Goal: Task Accomplishment & Management: Manage account settings

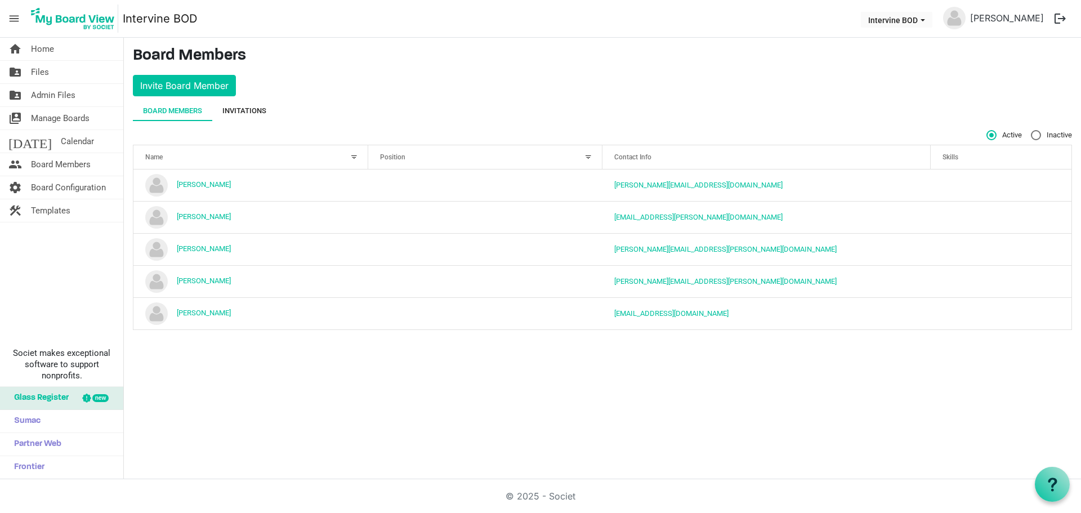
click at [243, 115] on div "Invitations" at bounding box center [244, 110] width 44 height 11
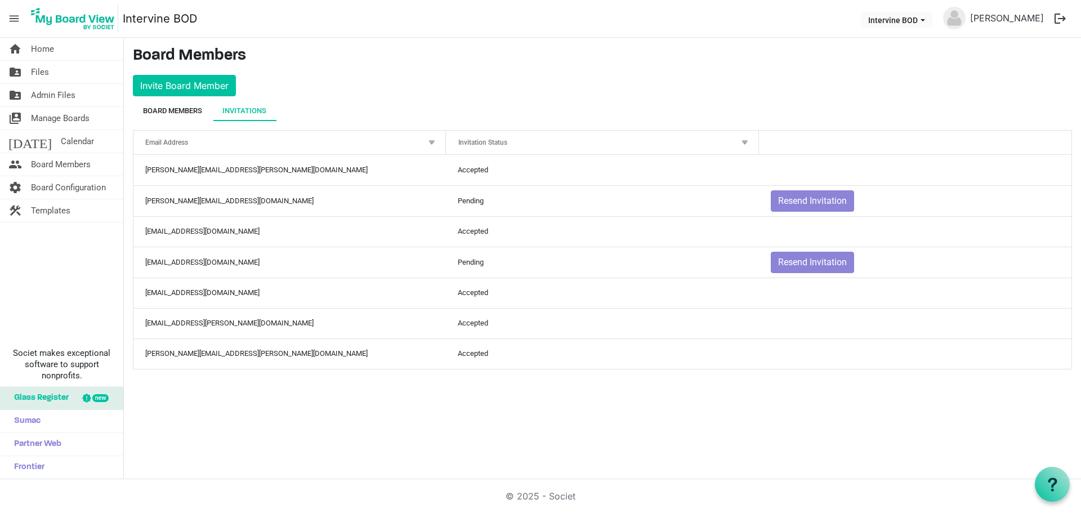
click at [191, 118] on div "Board Members" at bounding box center [172, 111] width 59 height 20
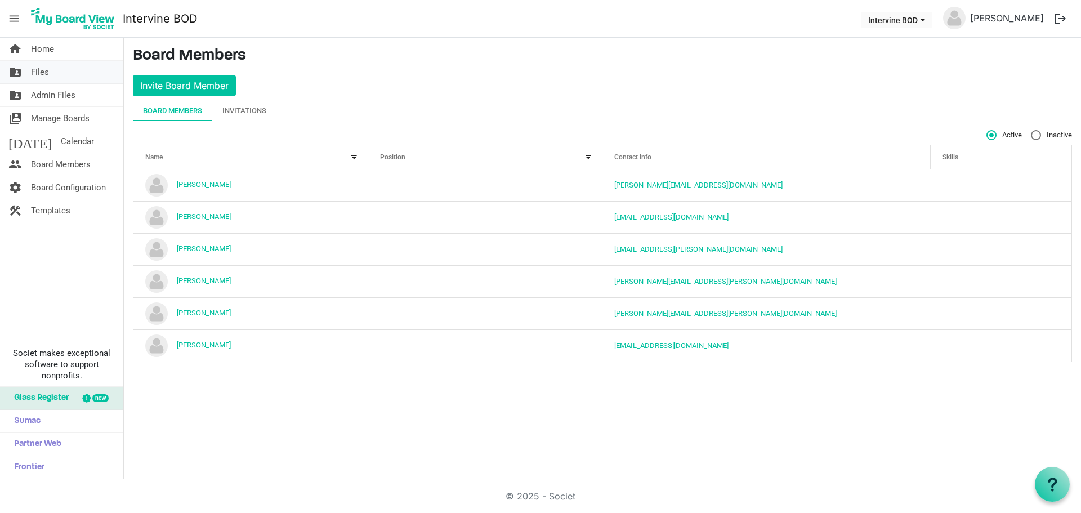
click at [59, 68] on link "folder_shared Files" at bounding box center [61, 72] width 123 height 23
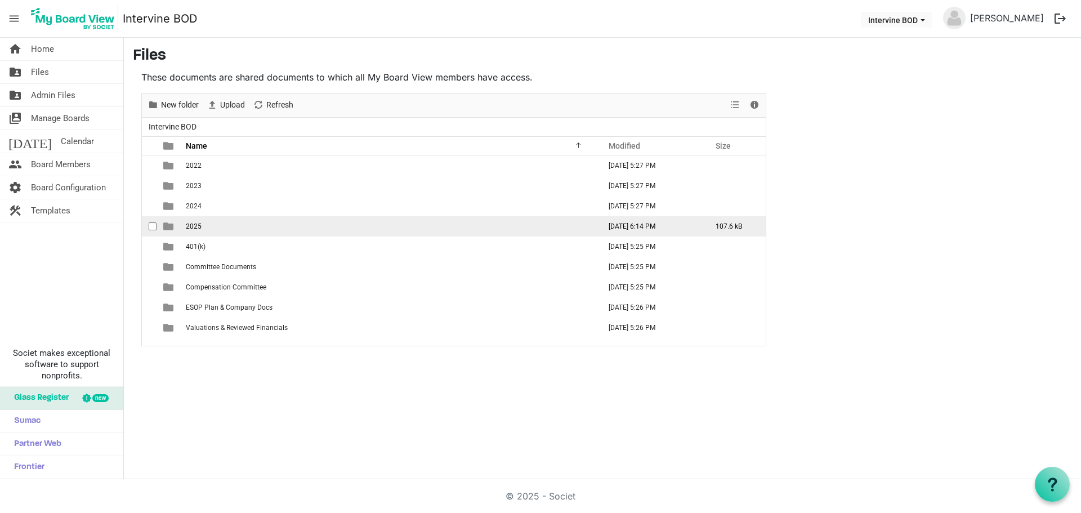
click at [199, 224] on span "2025" at bounding box center [194, 226] width 16 height 8
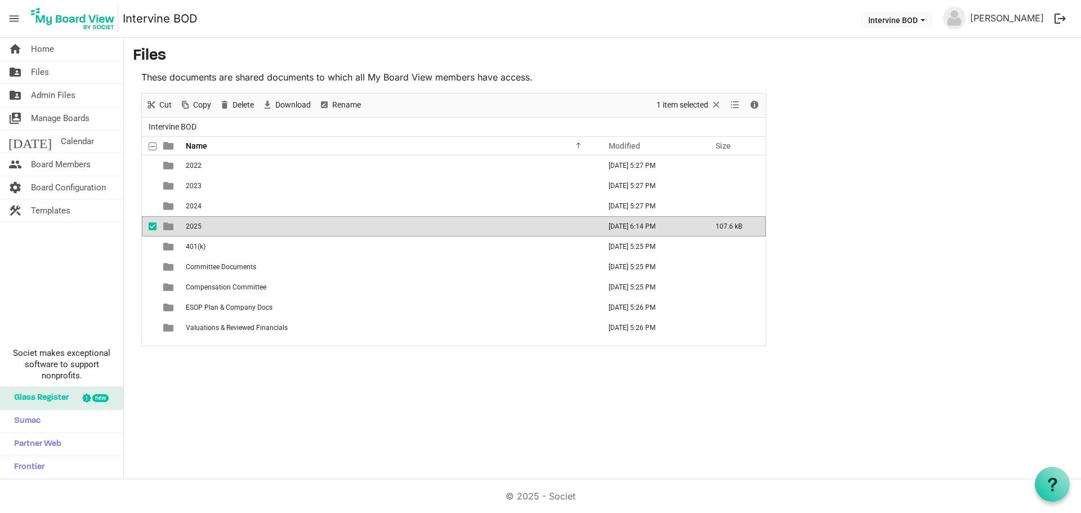
click at [195, 226] on span "2025" at bounding box center [194, 226] width 16 height 8
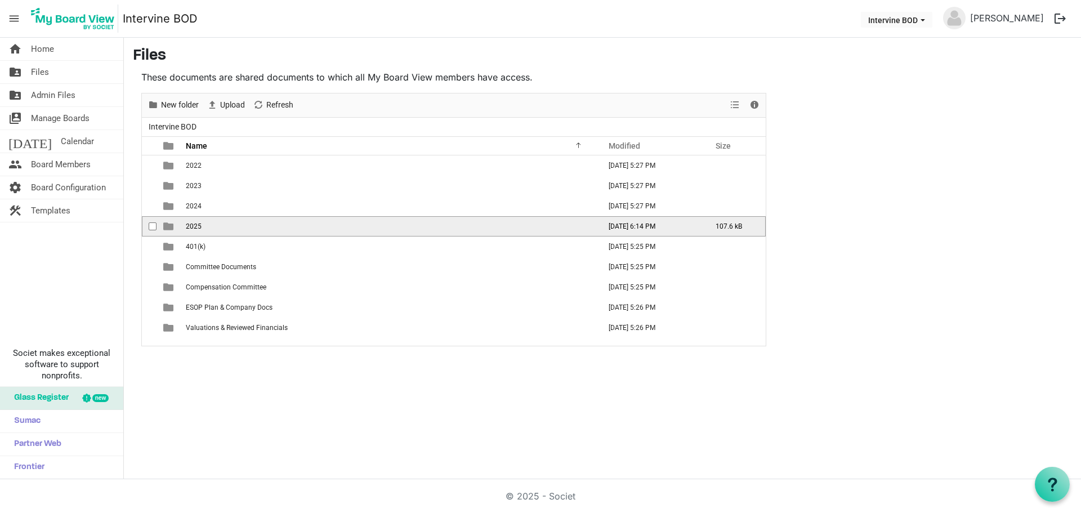
click at [195, 226] on span "2025" at bounding box center [194, 226] width 16 height 8
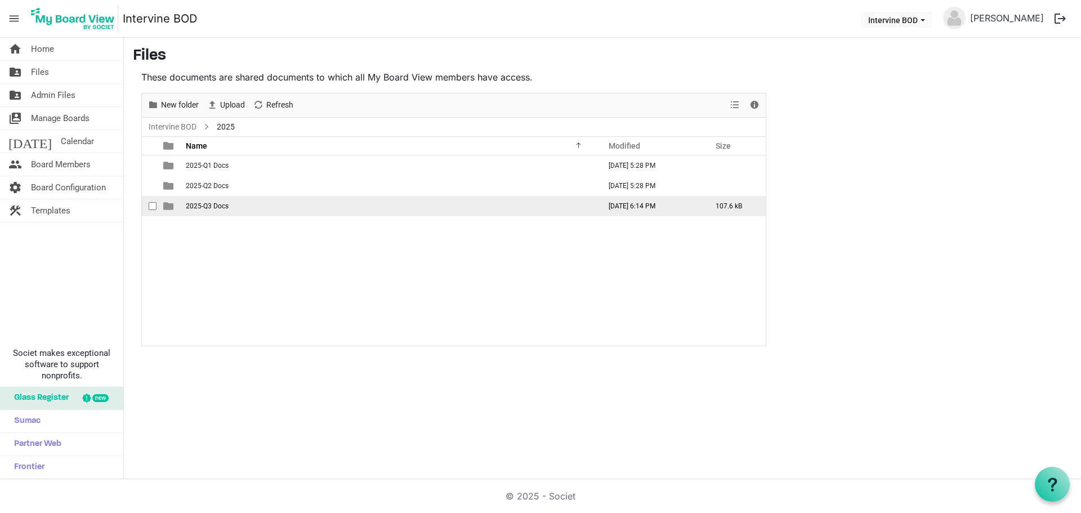
click at [202, 208] on span "2025-Q3 Docs" at bounding box center [207, 206] width 43 height 8
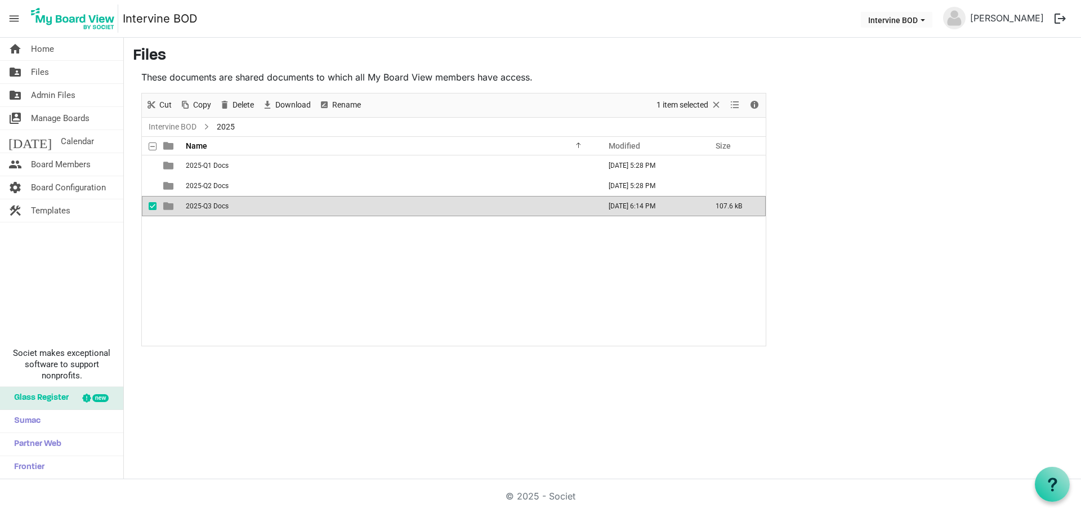
click at [202, 208] on span "2025-Q3 Docs" at bounding box center [207, 206] width 43 height 8
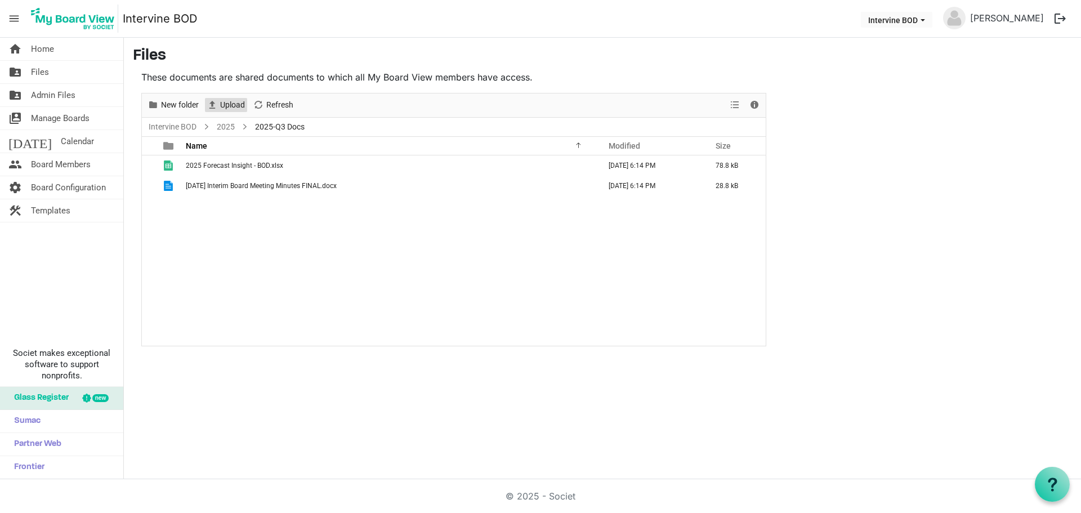
click at [228, 109] on span "Upload" at bounding box center [232, 105] width 27 height 14
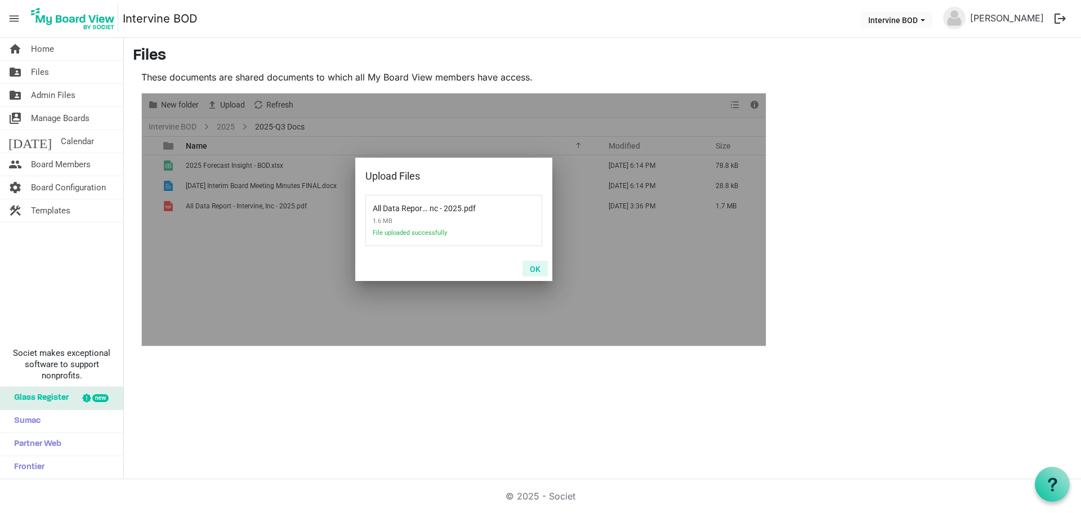
click at [538, 270] on button "OK" at bounding box center [534, 269] width 25 height 16
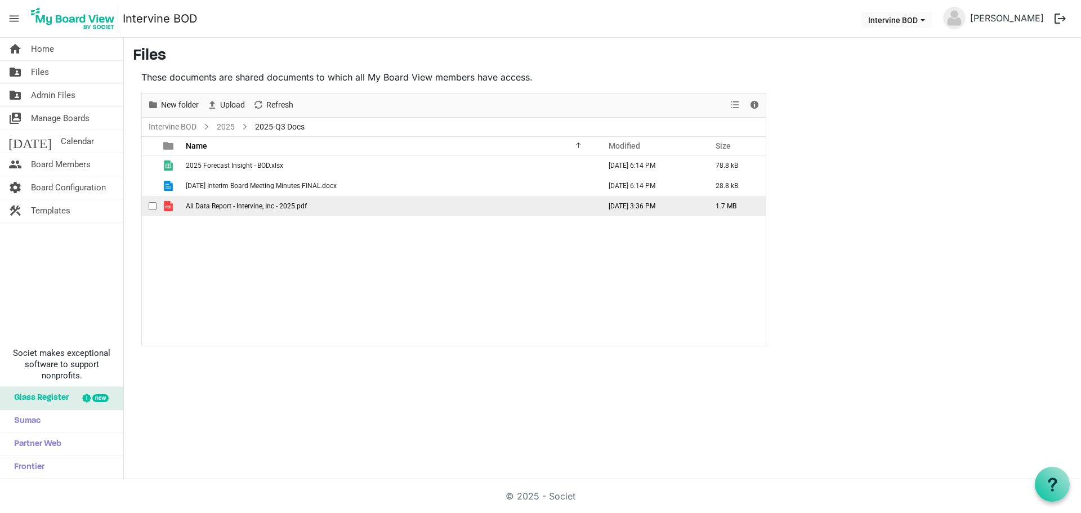
click at [155, 209] on span "checkbox" at bounding box center [153, 206] width 8 height 8
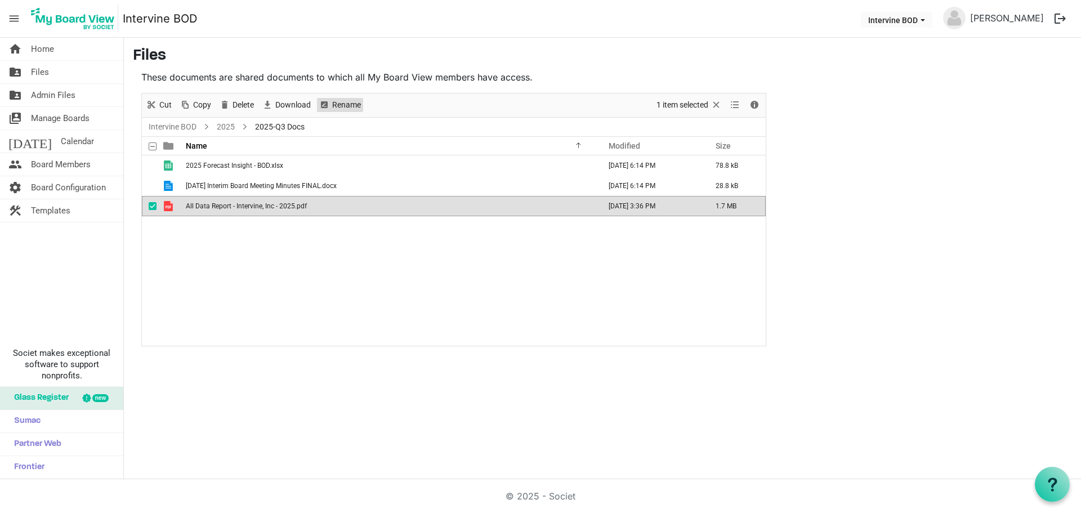
click at [347, 105] on span "Rename" at bounding box center [346, 105] width 31 height 14
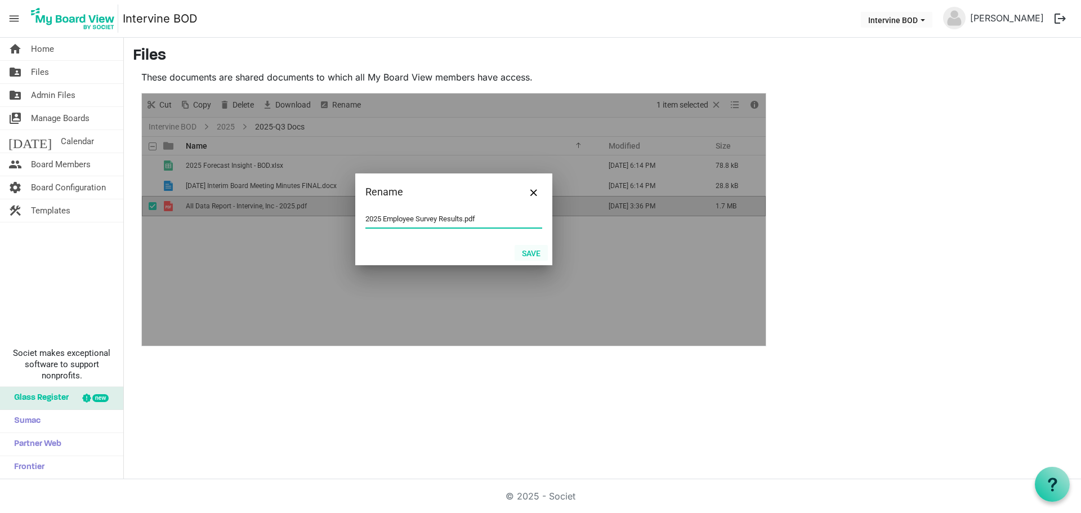
type input "2025 Employee Survey Results.pdf"
click at [518, 252] on button "Save" at bounding box center [531, 253] width 33 height 16
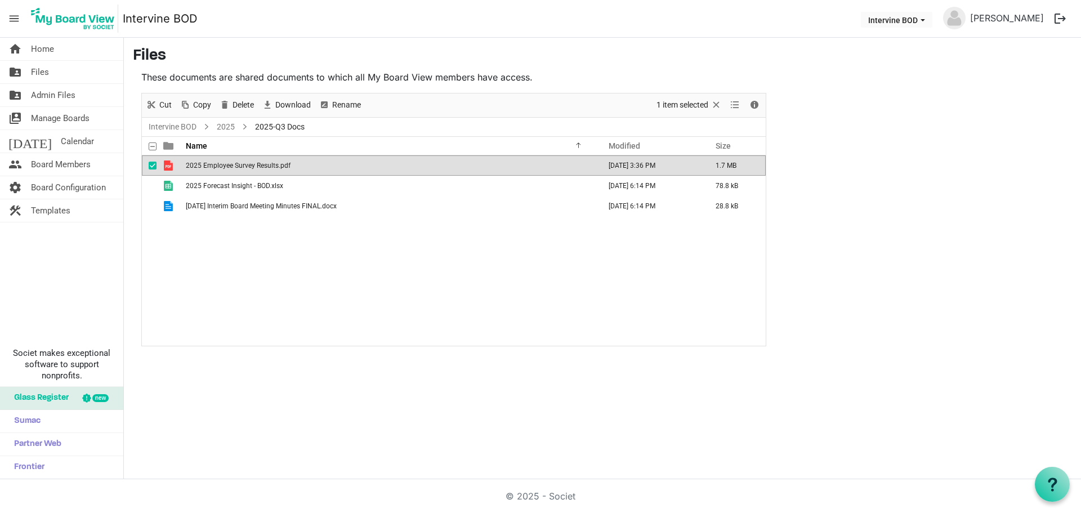
click at [318, 273] on div "2025 Employee Survey Results.pdf September 16, 2025 3:36 PM 1.7 MB 2025 Forecas…" at bounding box center [454, 250] width 624 height 190
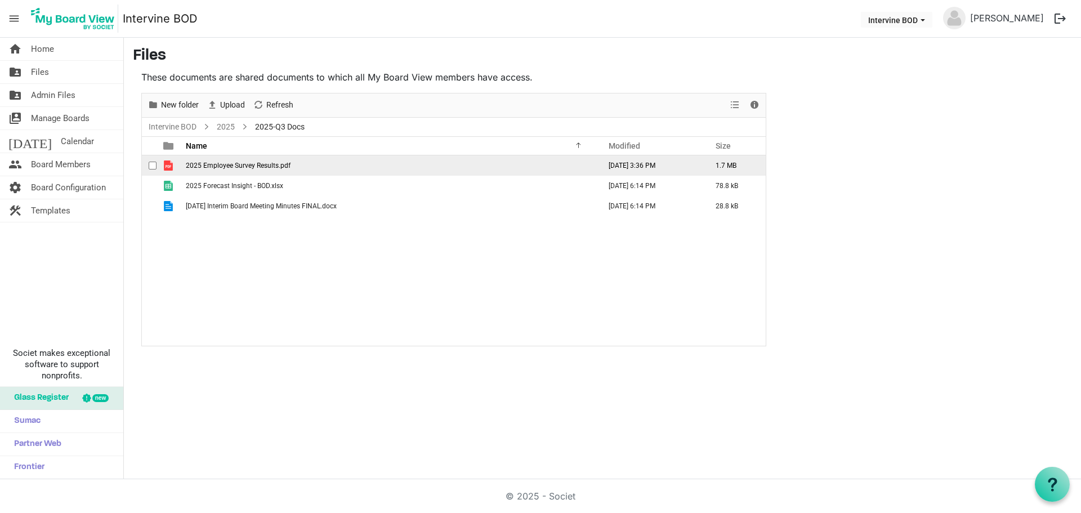
click at [240, 165] on span "2025 Employee Survey Results.pdf" at bounding box center [238, 166] width 105 height 8
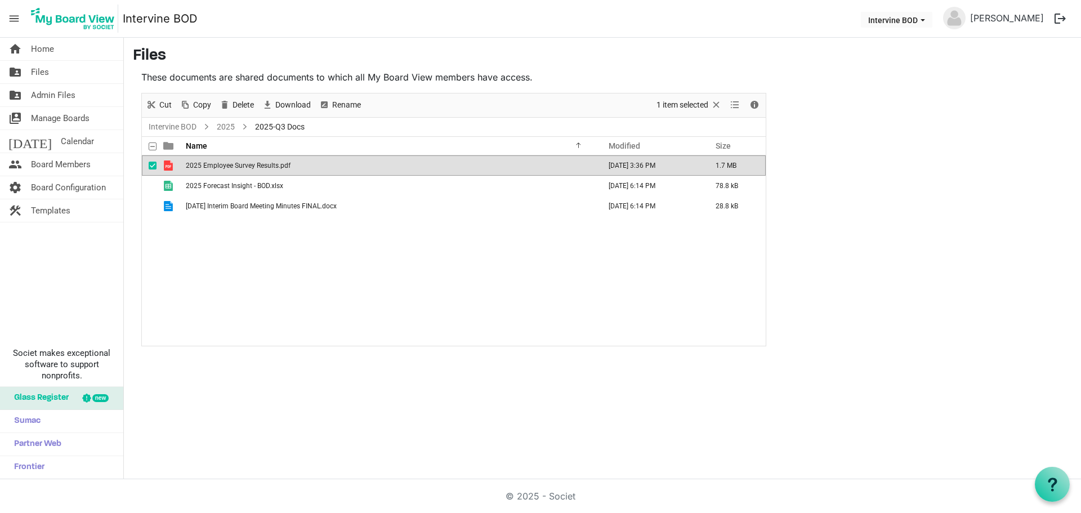
click at [240, 165] on span "2025 Employee Survey Results.pdf" at bounding box center [238, 166] width 105 height 8
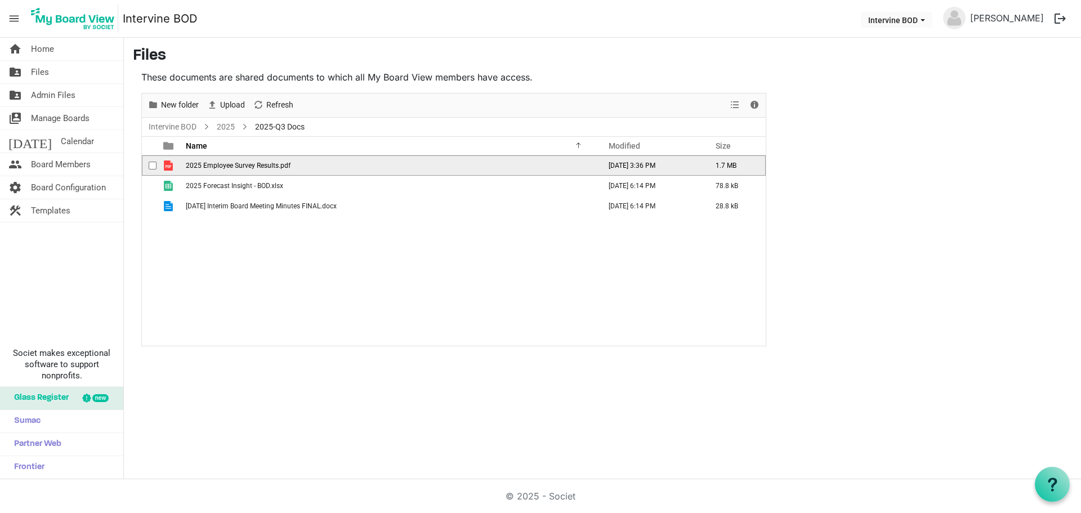
click at [240, 165] on span "2025 Employee Survey Results.pdf" at bounding box center [238, 166] width 105 height 8
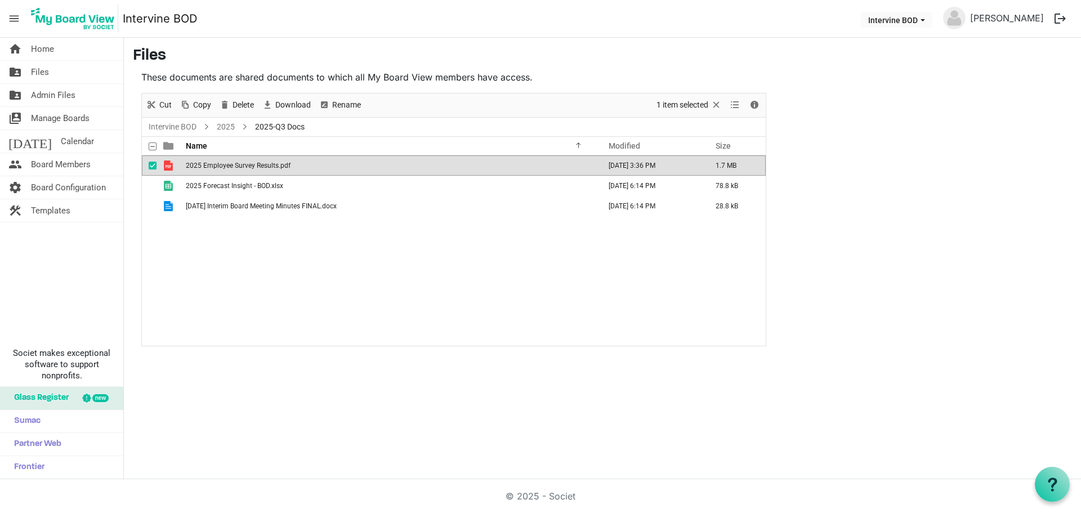
click at [348, 278] on div "2025 Employee Survey Results.pdf September 16, 2025 3:36 PM 1.7 MB 2025 Forecas…" at bounding box center [454, 250] width 624 height 190
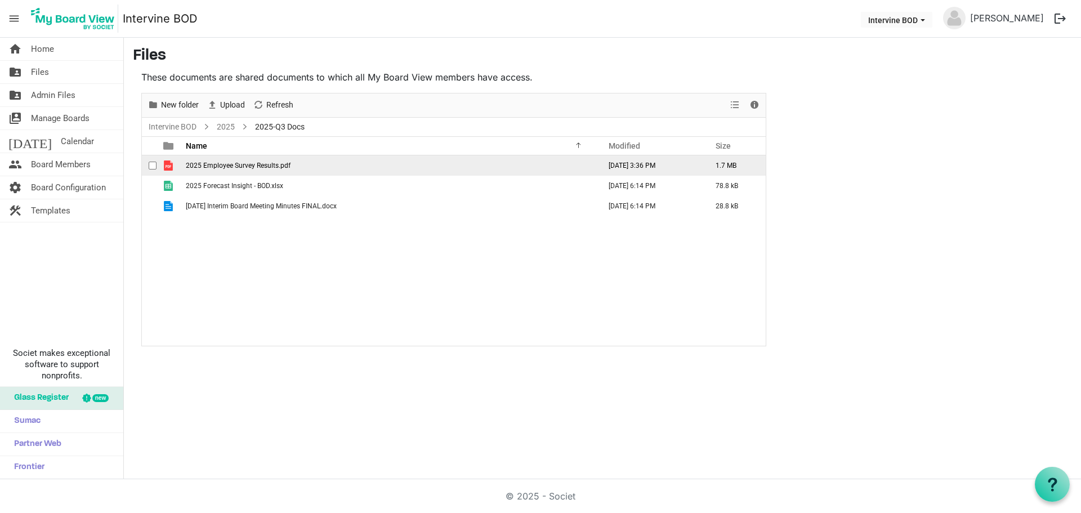
click at [156, 166] on span "checkbox" at bounding box center [153, 166] width 8 height 8
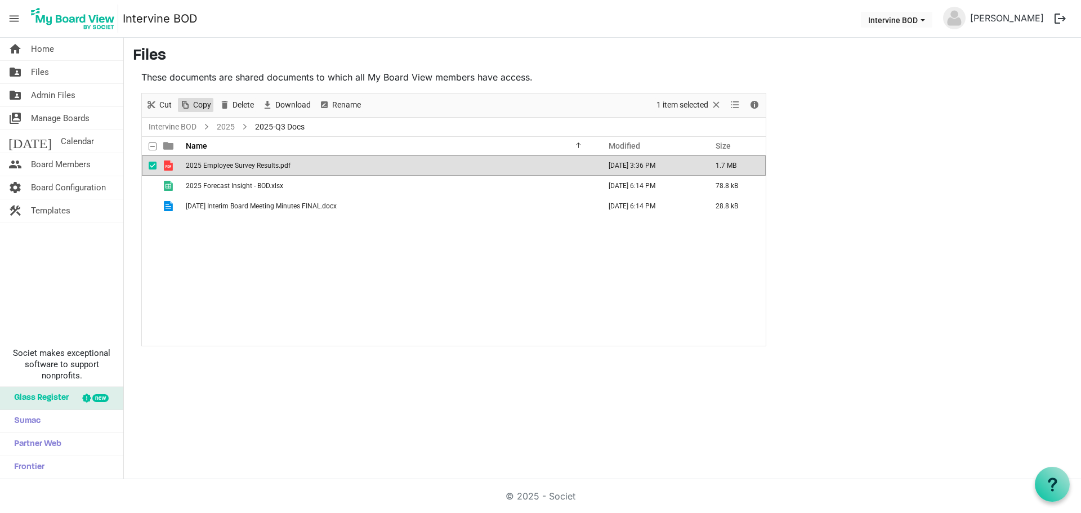
click at [203, 103] on span "Copy" at bounding box center [202, 105] width 20 height 14
click at [153, 167] on span "checkbox" at bounding box center [153, 166] width 8 height 8
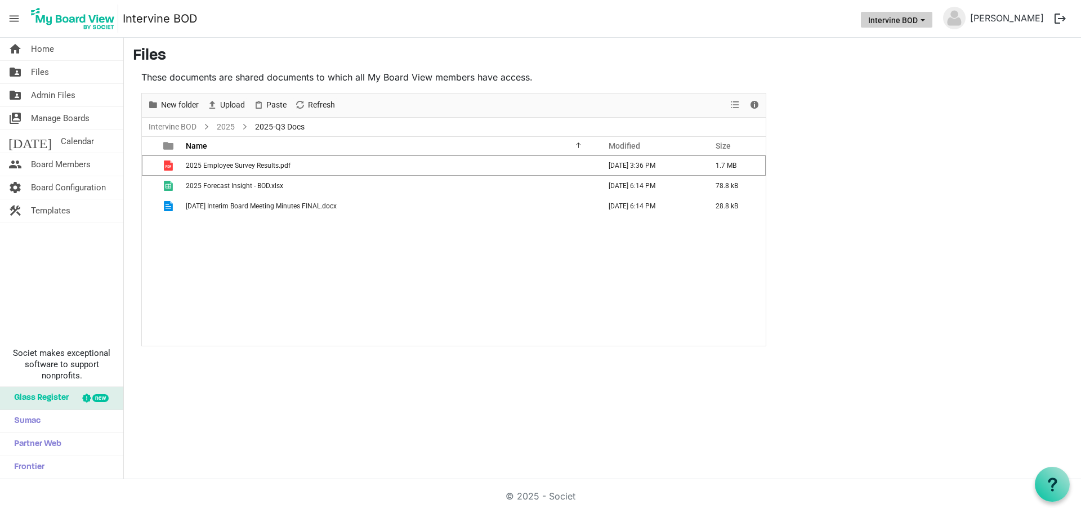
click at [928, 20] on span "Intervine BOD dropdownbutton" at bounding box center [923, 20] width 10 height 5
click at [992, 76] on main "Files These documents are shared documents to which all My Board View members h…" at bounding box center [602, 196] width 957 height 317
click at [758, 103] on span "Details" at bounding box center [755, 105] width 14 height 14
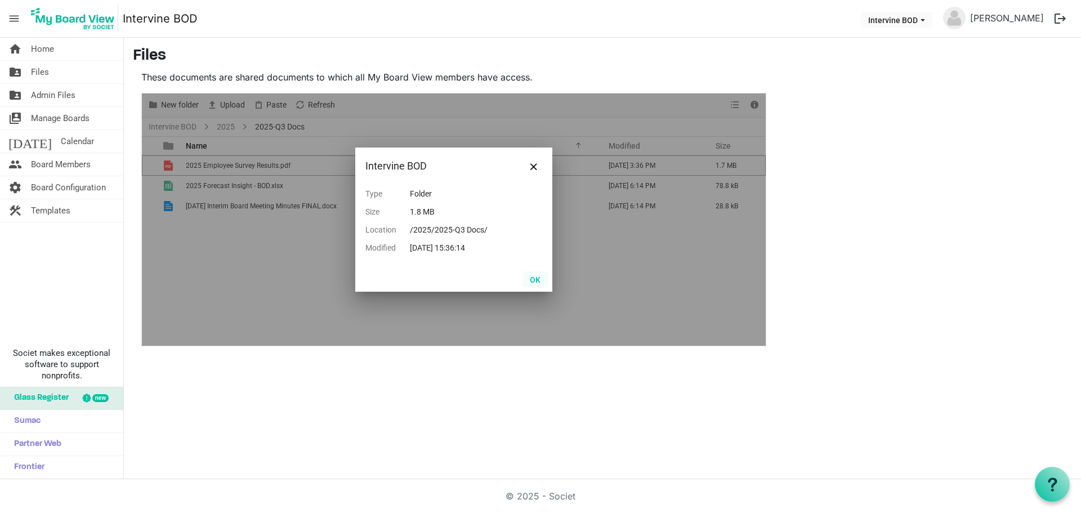
click at [535, 274] on button "OK" at bounding box center [534, 279] width 25 height 16
